Goal: Task Accomplishment & Management: Complete application form

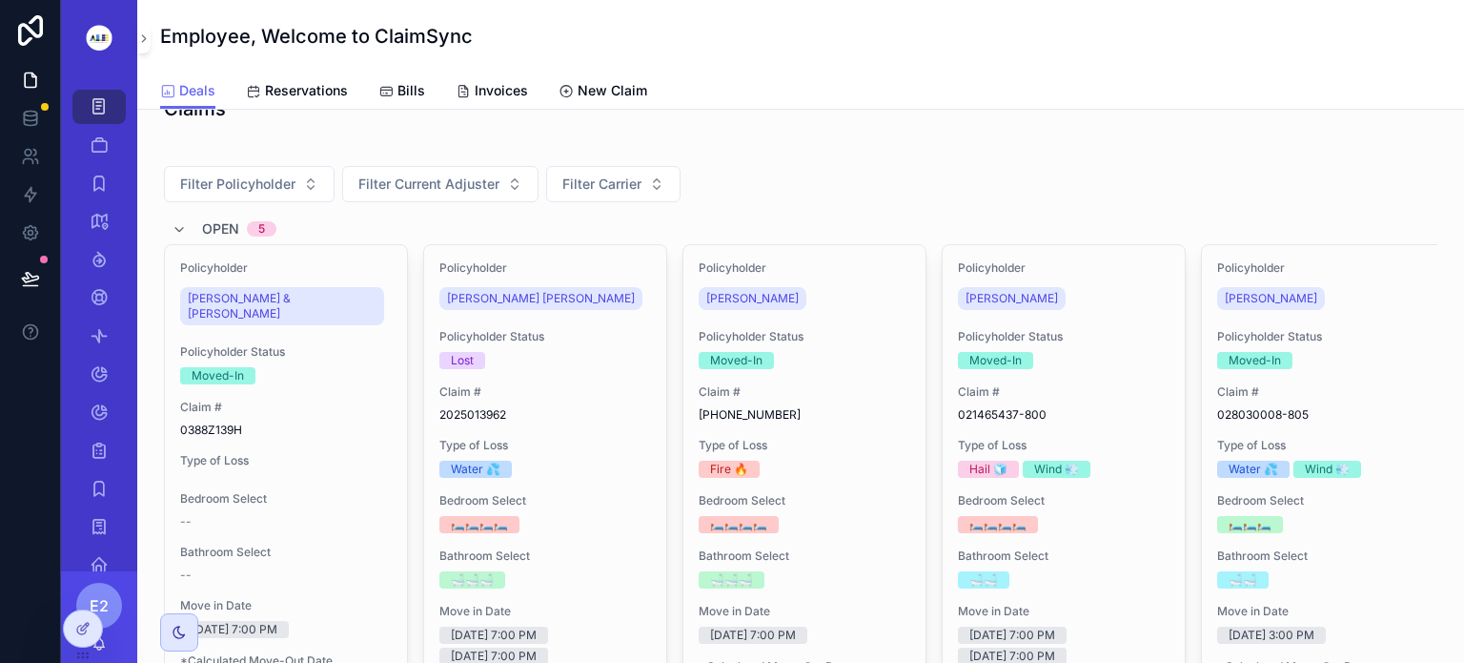
scroll to position [76, 0]
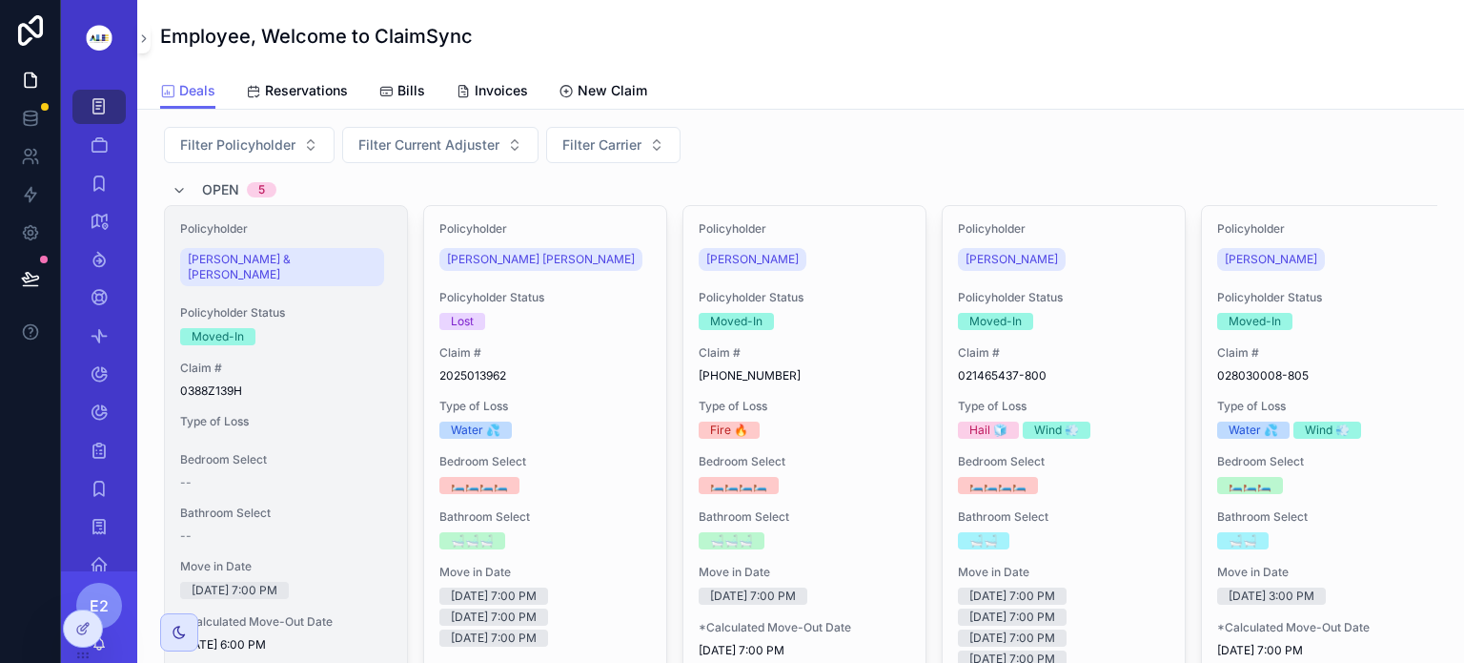
click at [323, 360] on div "Claim # 0388Z139H" at bounding box center [286, 379] width 212 height 38
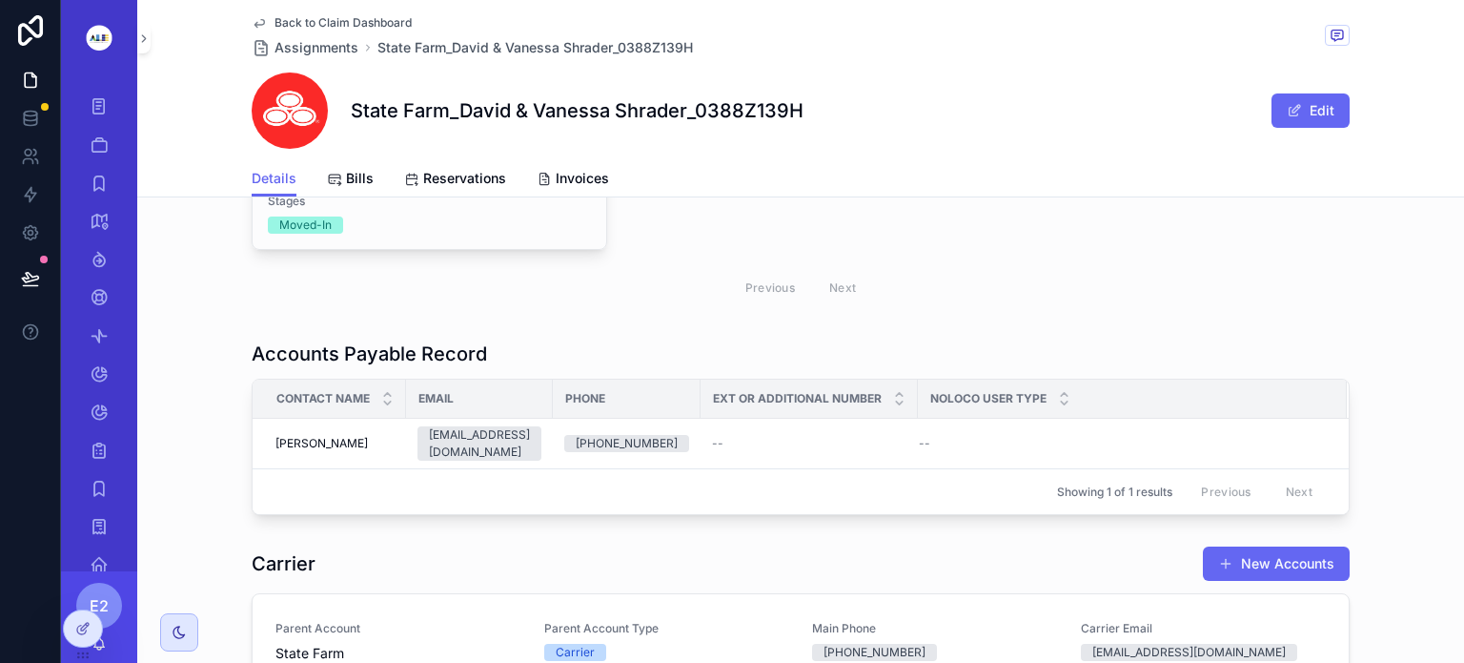
scroll to position [1643, 0]
click at [78, 583] on icon at bounding box center [80, 584] width 5 height 5
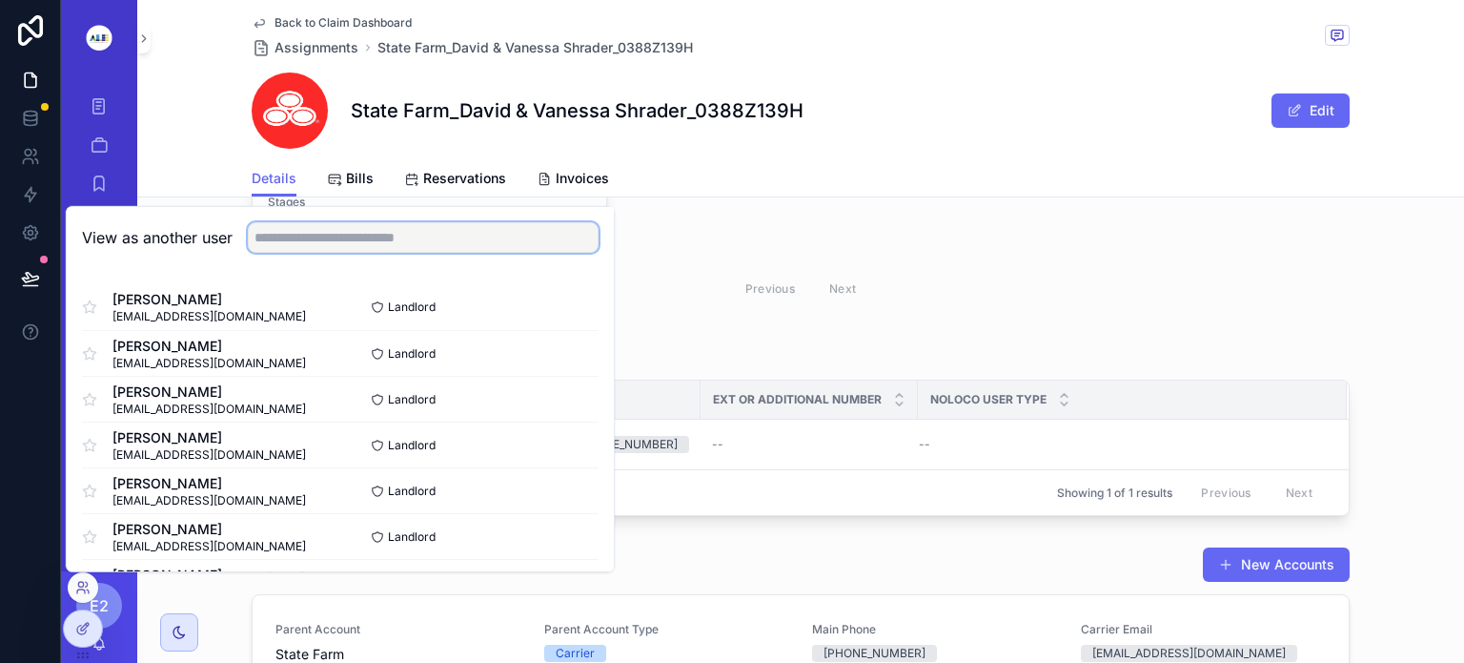
click at [269, 235] on input "text" at bounding box center [423, 237] width 351 height 31
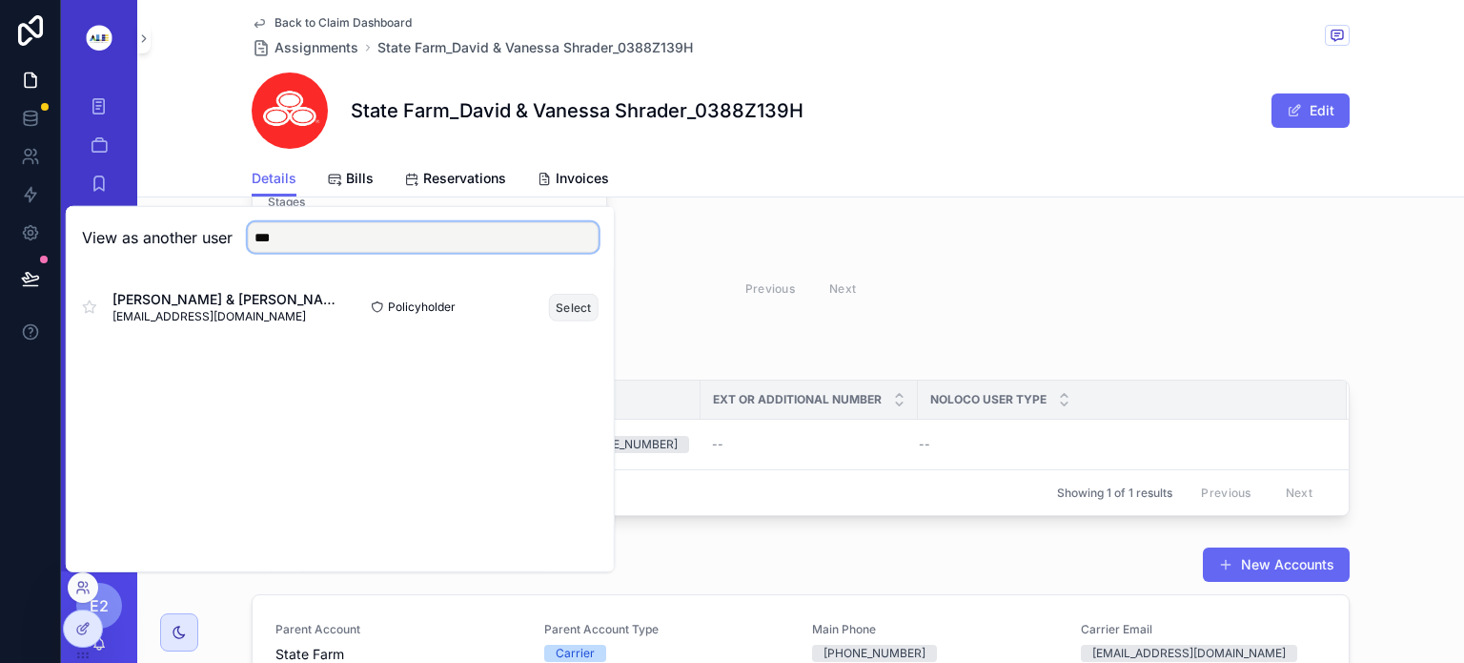
type input "***"
click at [574, 298] on button "Select" at bounding box center [574, 307] width 50 height 28
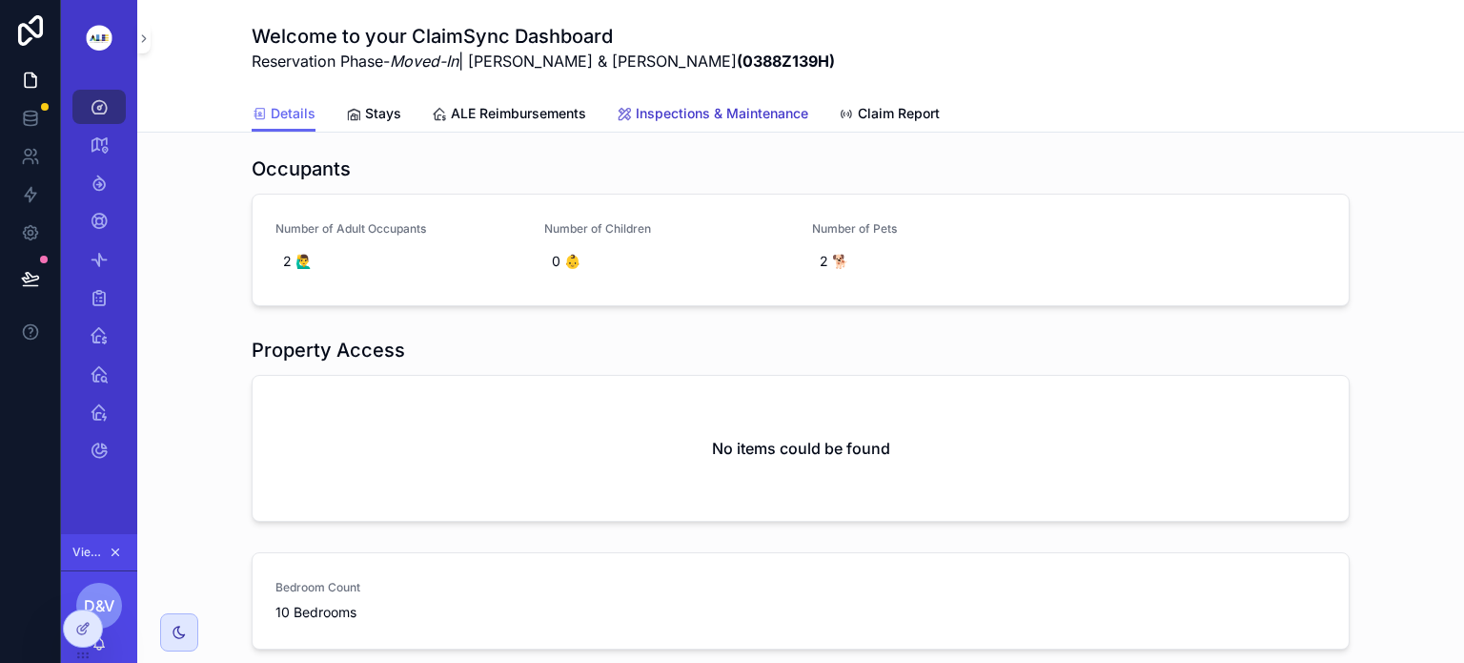
click at [690, 109] on span "Inspections & Maintenance" at bounding box center [722, 113] width 173 height 19
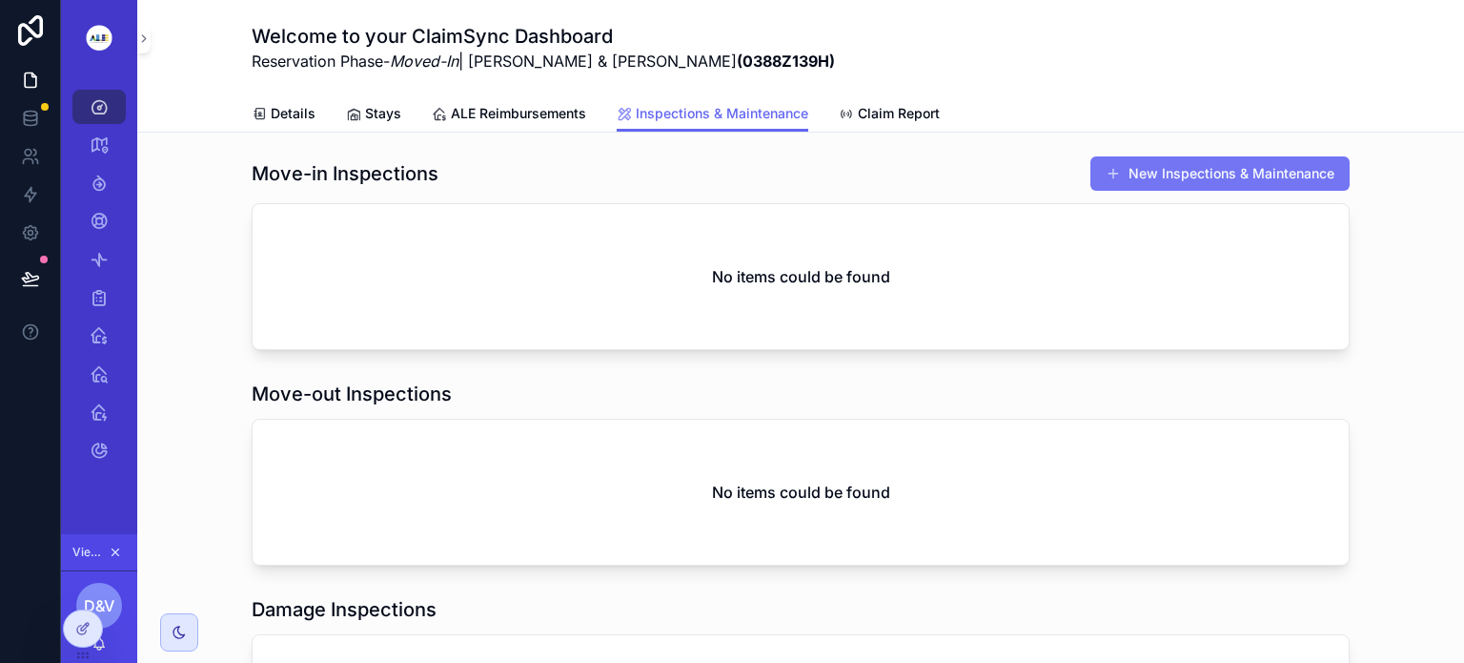
click at [1213, 174] on button "New Inspections & Maintenance" at bounding box center [1220, 173] width 259 height 34
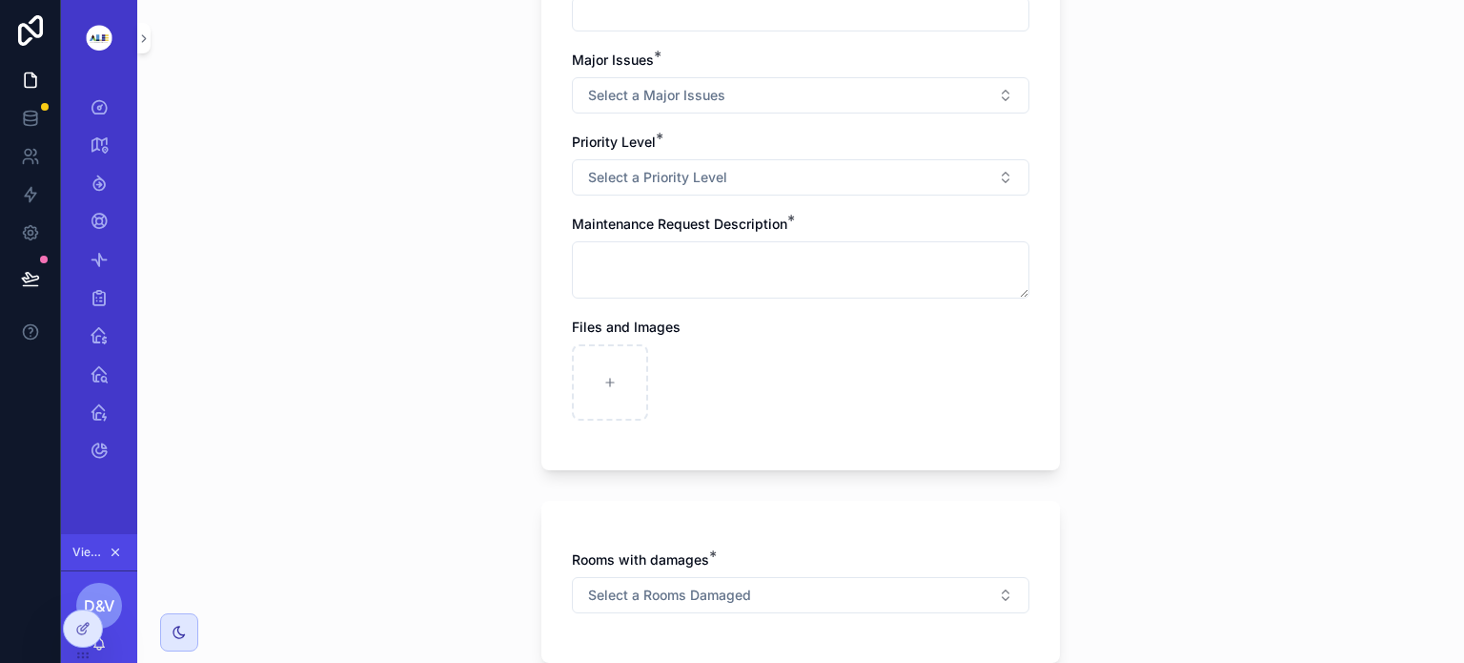
scroll to position [652, 0]
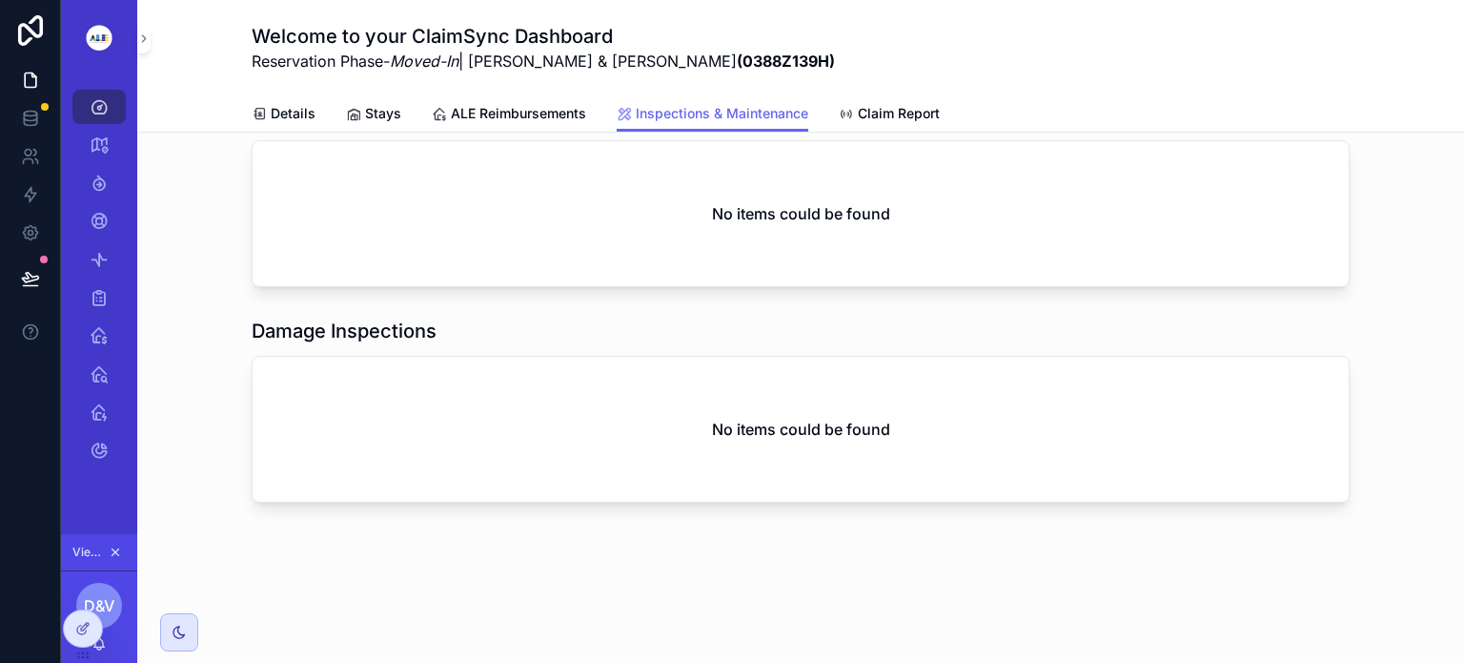
scroll to position [276, 0]
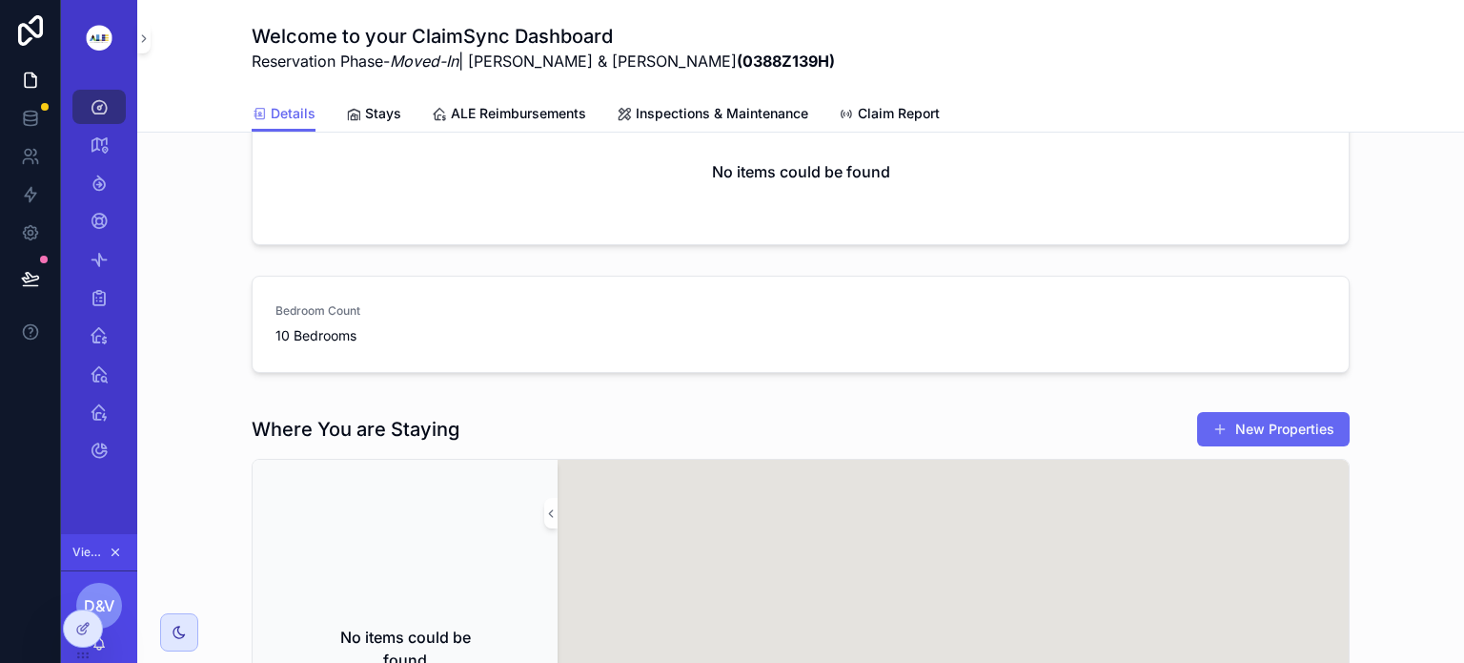
scroll to position [652, 0]
